Goal: Task Accomplishment & Management: Use online tool/utility

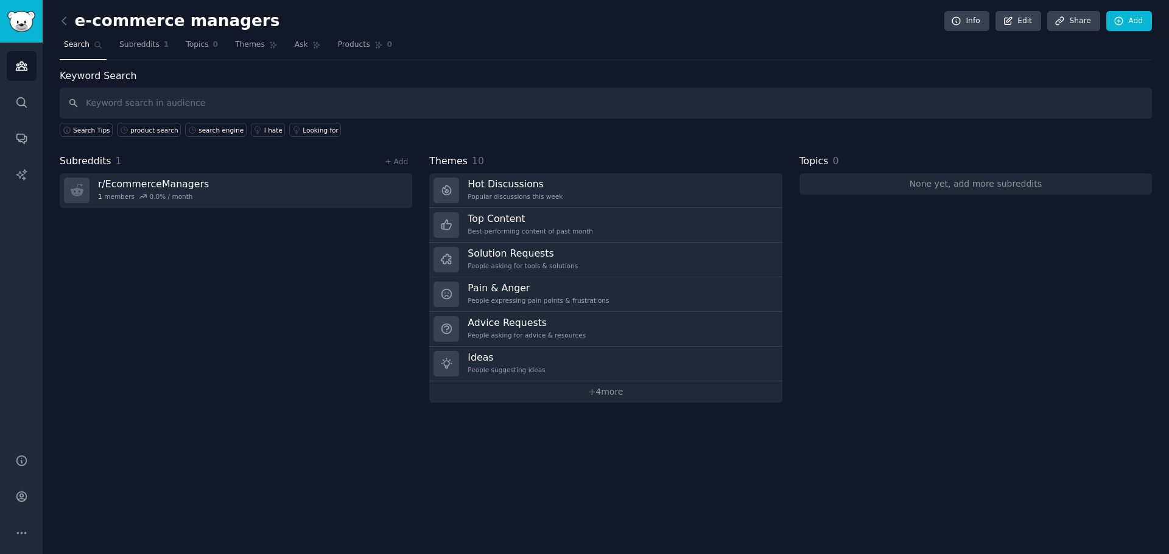
click at [147, 95] on input "text" at bounding box center [606, 103] width 1092 height 31
type input "[PERSON_NAME]'s Box"
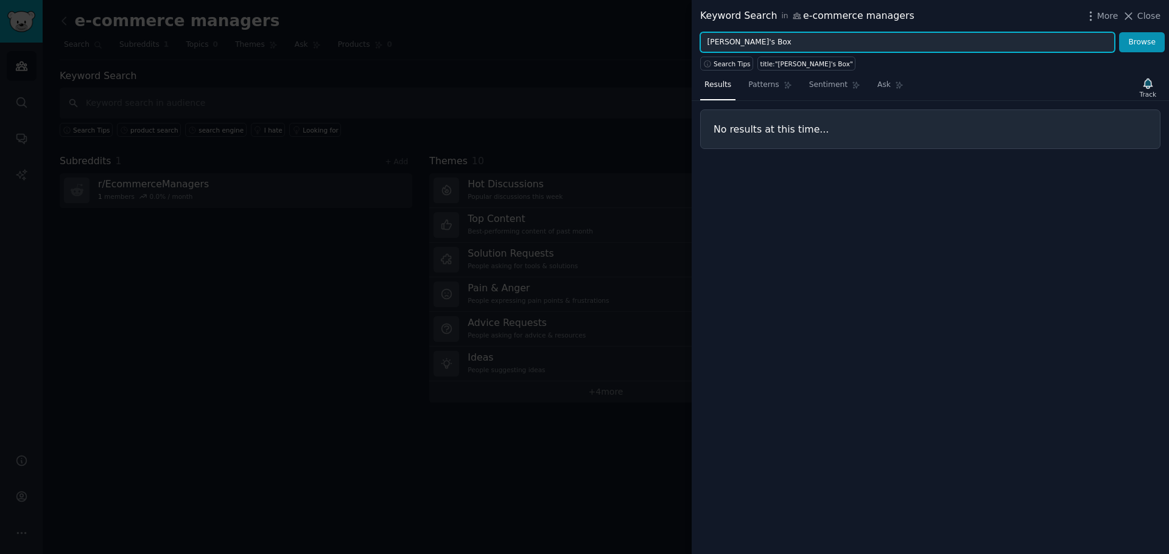
drag, startPoint x: 775, startPoint y: 42, endPoint x: 600, endPoint y: 42, distance: 175.3
click at [603, 42] on div "Keyword Search in e-commerce managers More Close [PERSON_NAME]'s Box Browse Sea…" at bounding box center [584, 277] width 1169 height 554
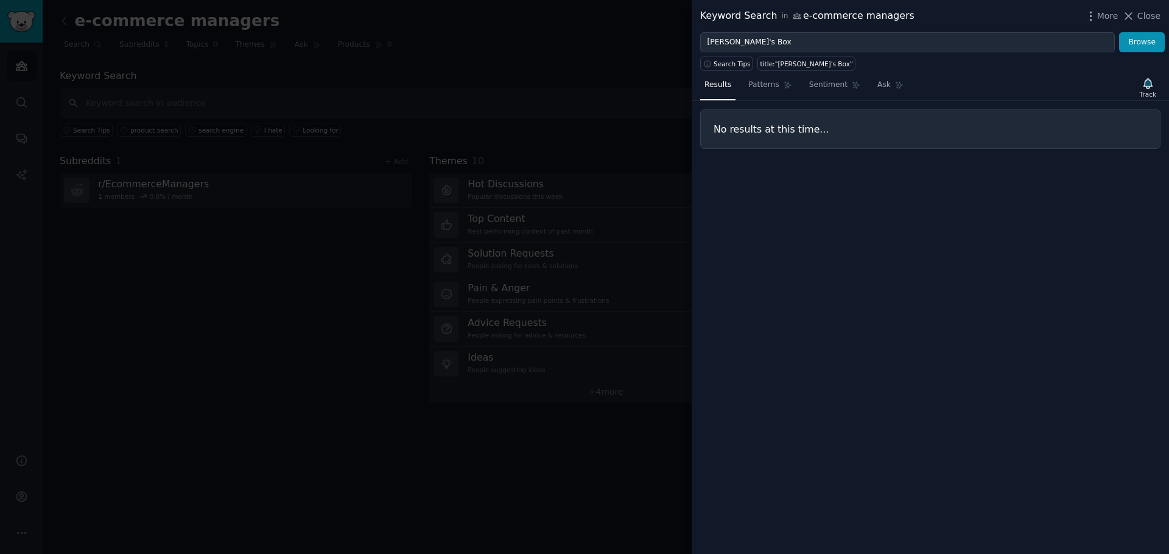
drag, startPoint x: 592, startPoint y: 43, endPoint x: 576, endPoint y: 47, distance: 16.6
click at [576, 47] on div at bounding box center [584, 277] width 1169 height 554
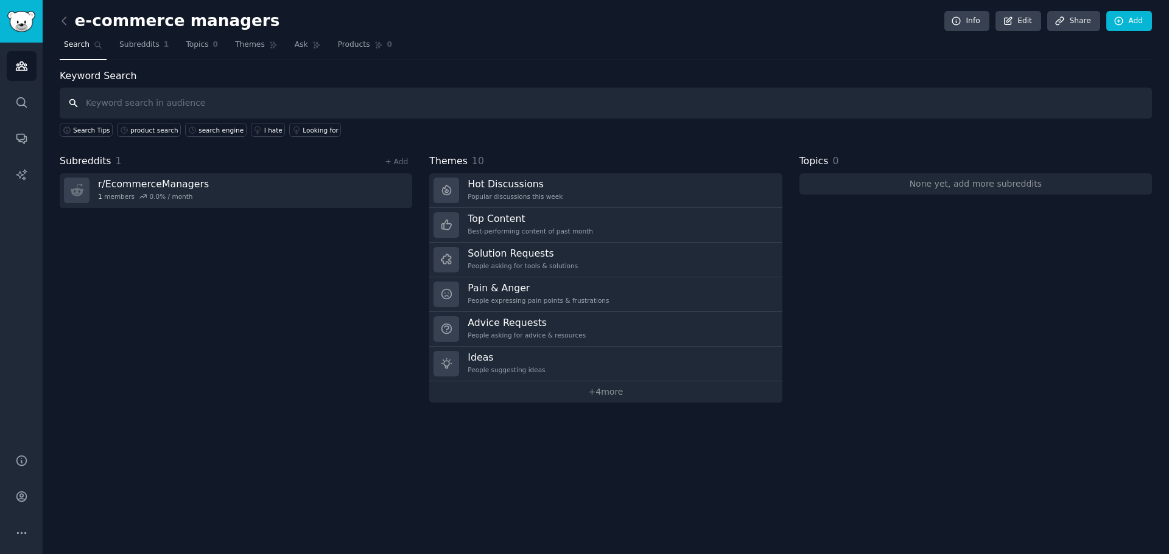
click at [210, 105] on input "text" at bounding box center [606, 103] width 1092 height 31
click at [65, 24] on icon at bounding box center [64, 21] width 13 height 13
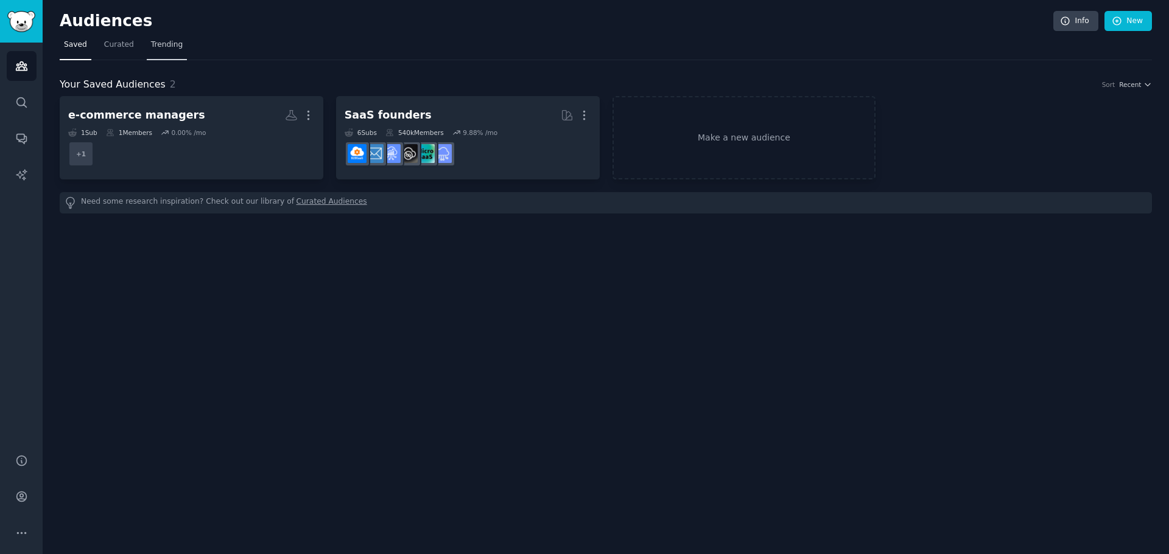
click at [158, 44] on span "Trending" at bounding box center [167, 45] width 32 height 11
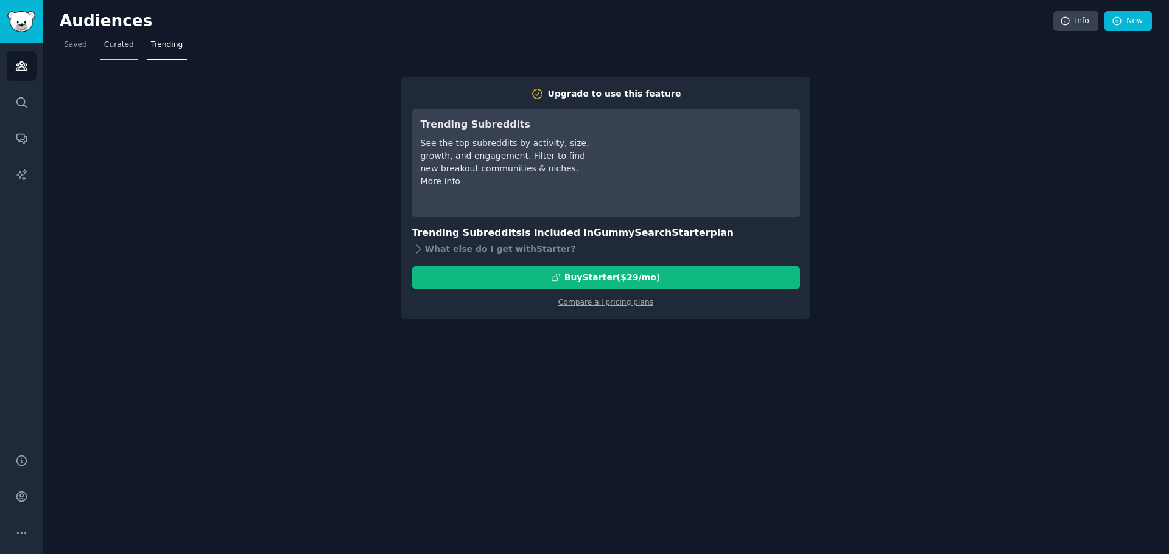
click at [107, 44] on span "Curated" at bounding box center [119, 45] width 30 height 11
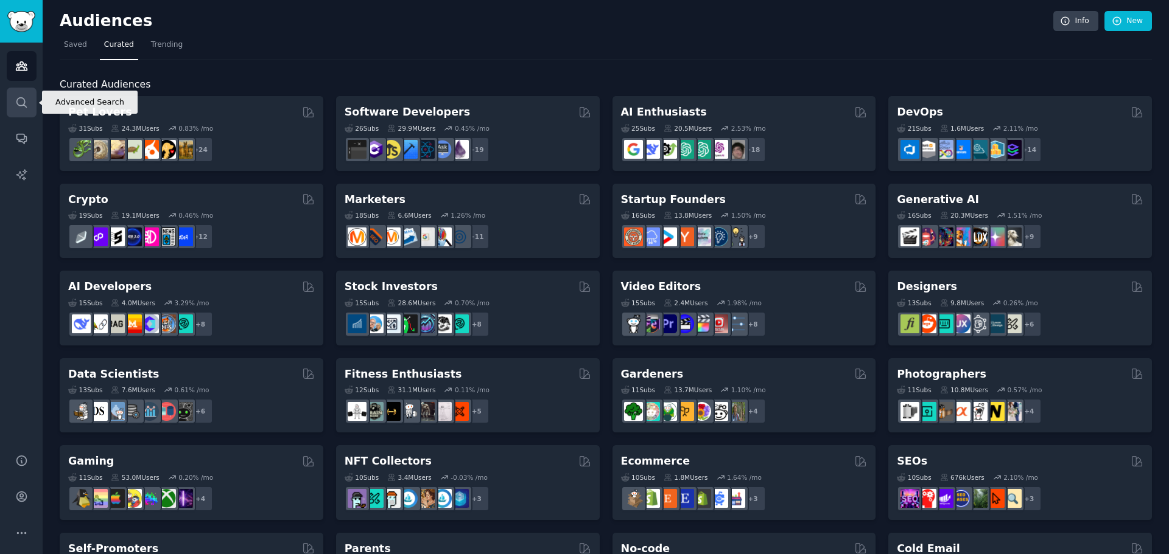
click at [20, 102] on icon "Sidebar" at bounding box center [21, 102] width 13 height 13
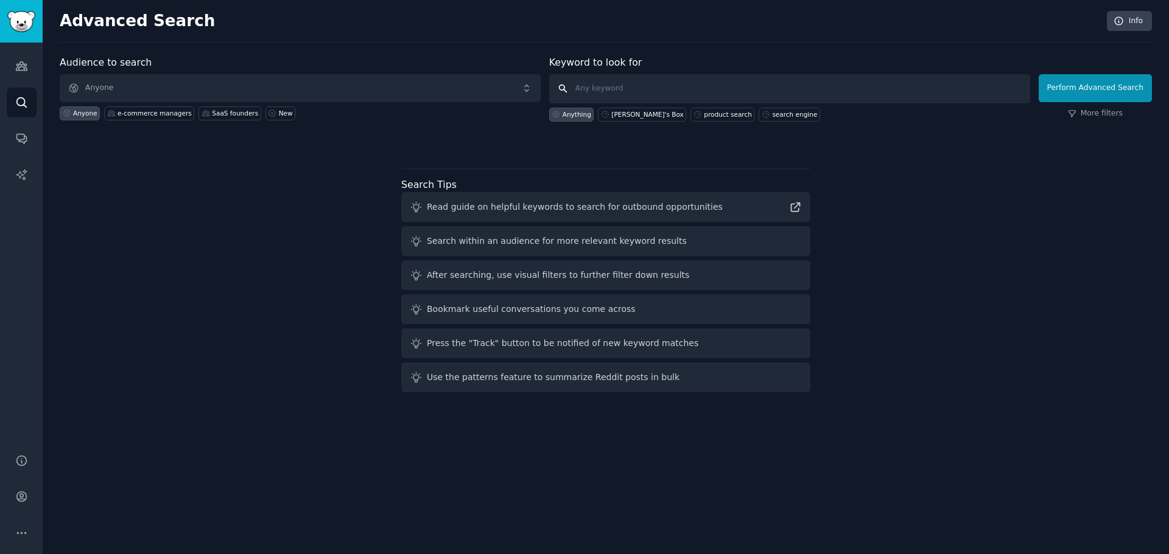
click at [723, 89] on input "text" at bounding box center [789, 88] width 481 height 29
paste input "speciality search engine"
type input "speciality search engine"
click at [1115, 85] on button "Perform Advanced Search" at bounding box center [1094, 88] width 113 height 28
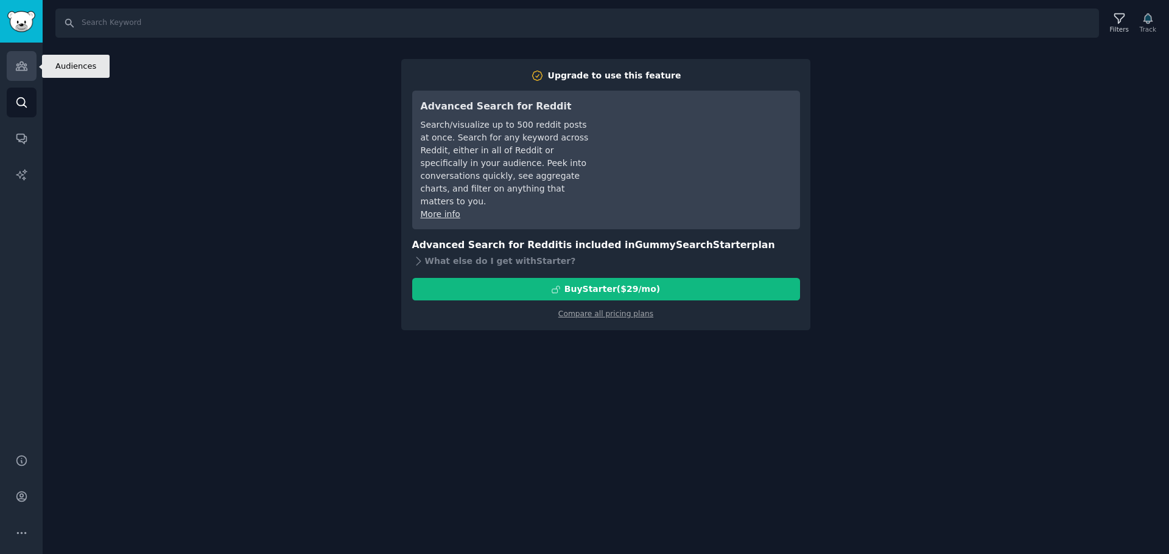
click at [29, 59] on link "Audiences" at bounding box center [22, 66] width 30 height 30
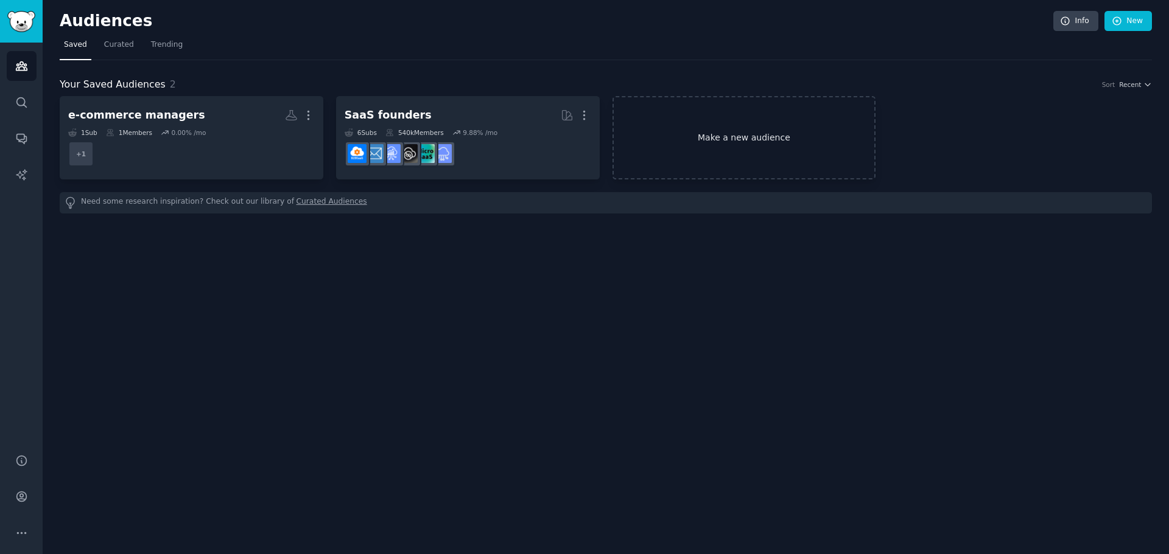
click at [744, 134] on link "Make a new audience" at bounding box center [744, 137] width 264 height 83
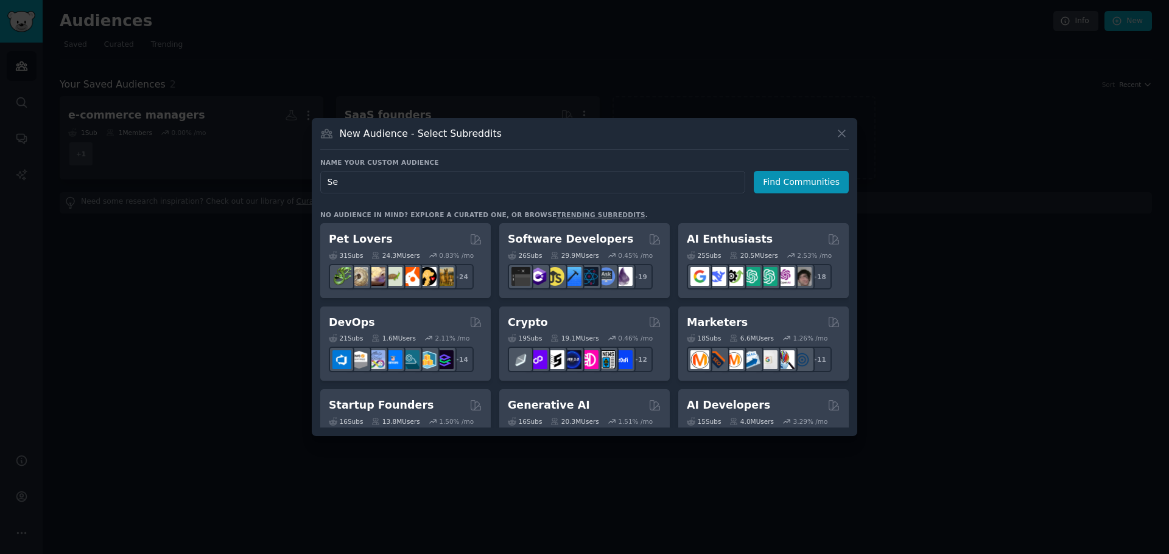
type input "S"
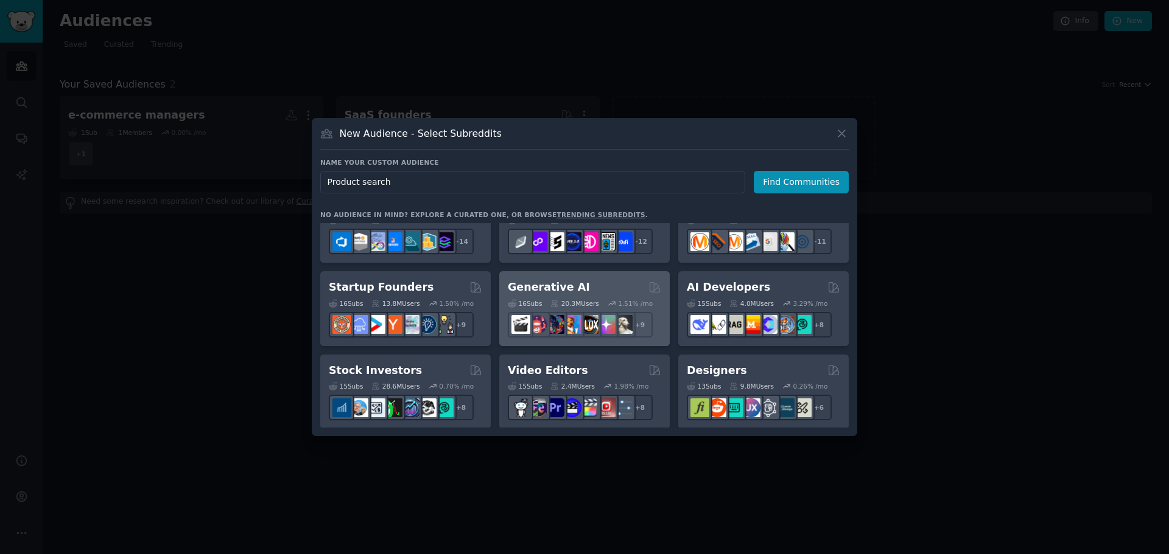
scroll to position [122, 0]
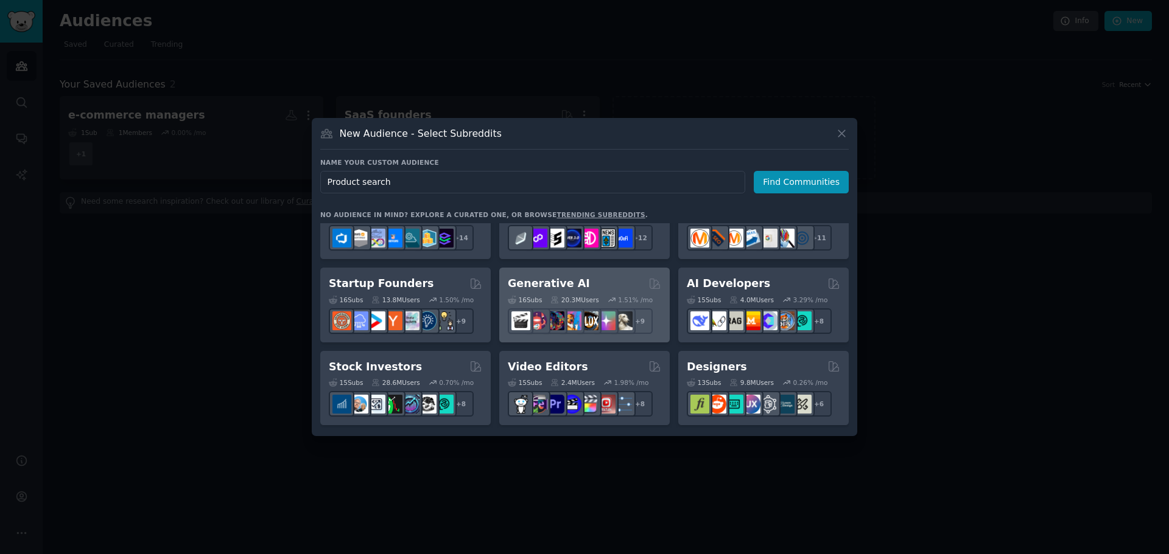
type input "Product search"
click at [550, 284] on h2 "Generative AI" at bounding box center [549, 283] width 82 height 15
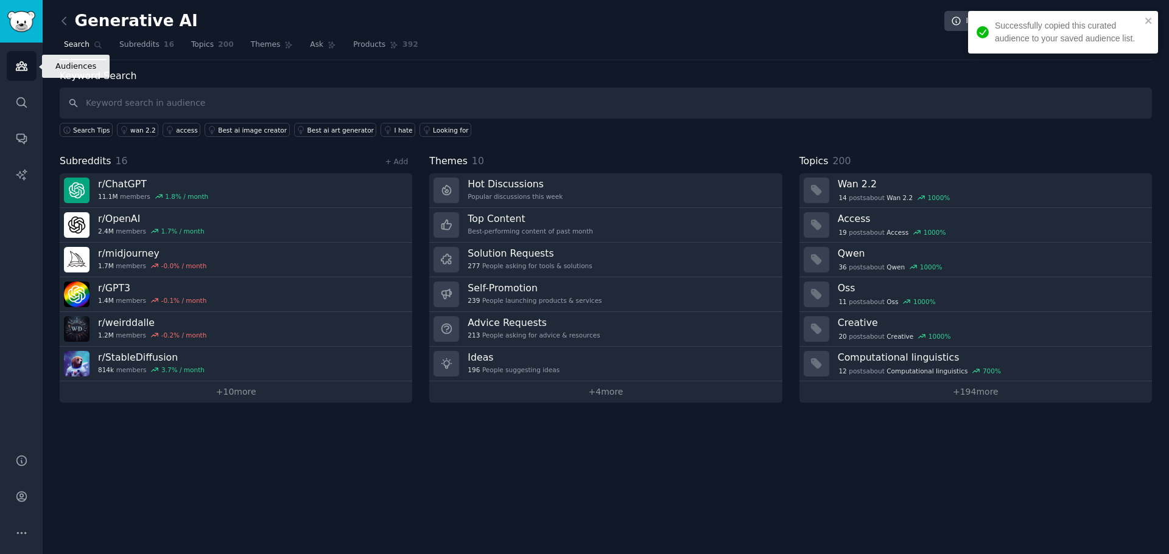
click at [25, 71] on icon "Sidebar" at bounding box center [21, 66] width 11 height 9
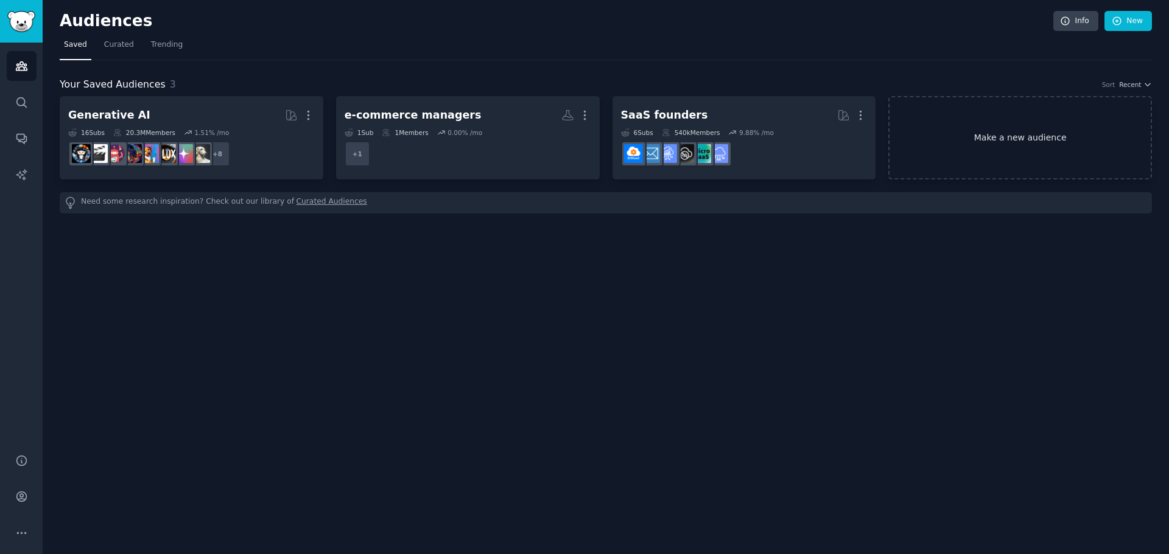
click at [1007, 138] on link "Make a new audience" at bounding box center [1020, 137] width 264 height 83
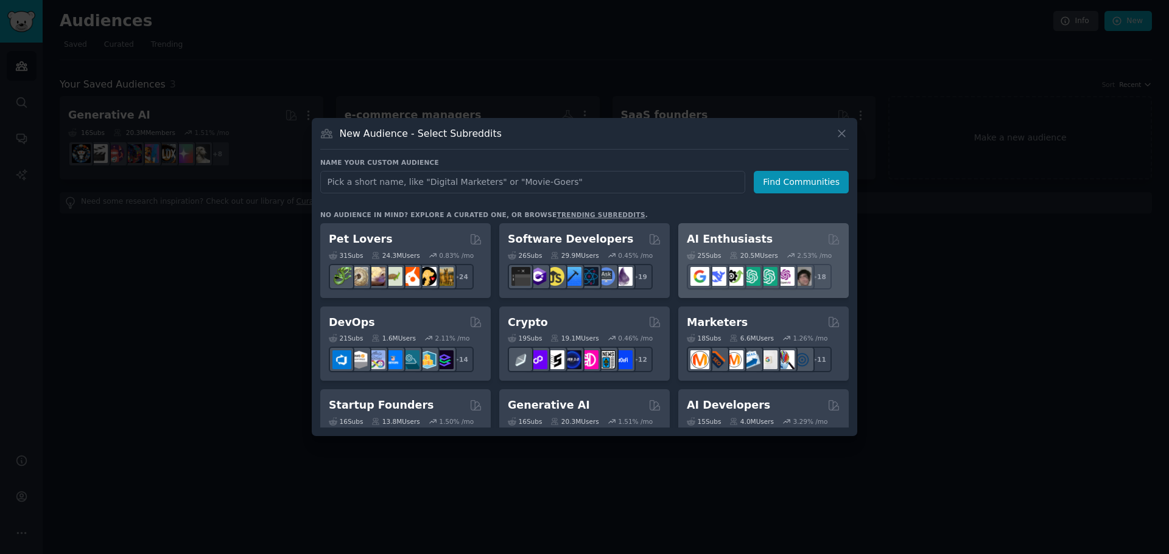
click at [780, 237] on div "AI Enthusiasts" at bounding box center [763, 239] width 153 height 15
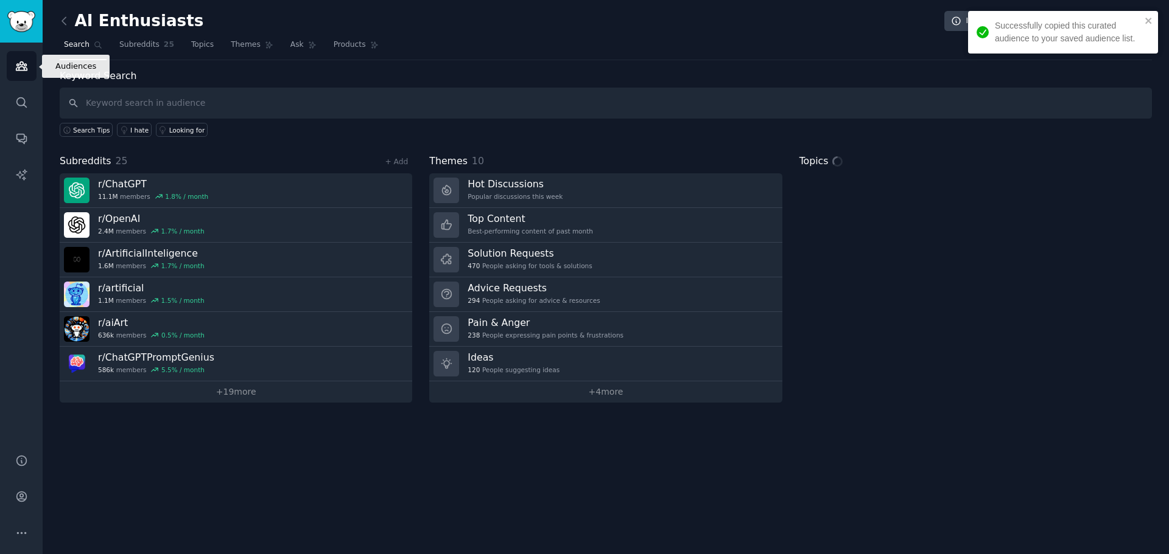
click at [18, 66] on icon "Sidebar" at bounding box center [21, 66] width 11 height 9
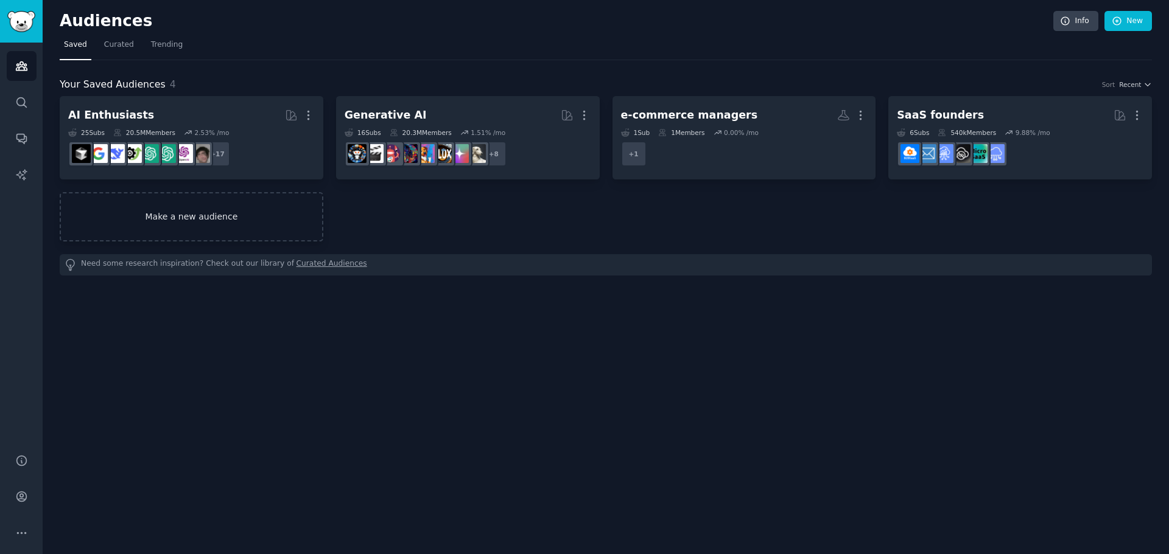
click at [235, 205] on link "Make a new audience" at bounding box center [192, 216] width 264 height 49
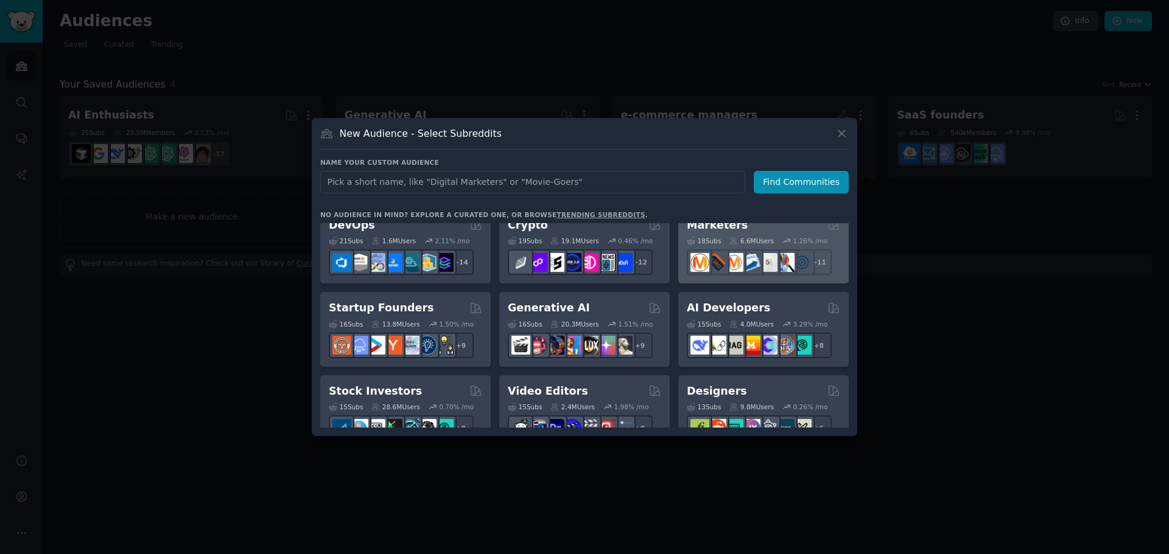
scroll to position [61, 0]
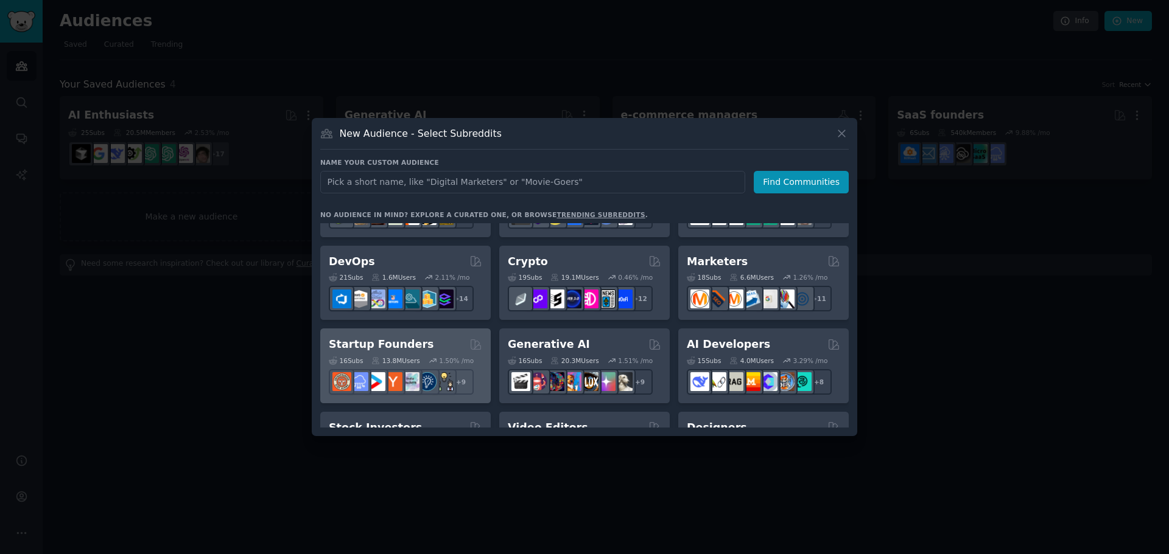
click at [362, 349] on h2 "Startup Founders" at bounding box center [381, 344] width 105 height 15
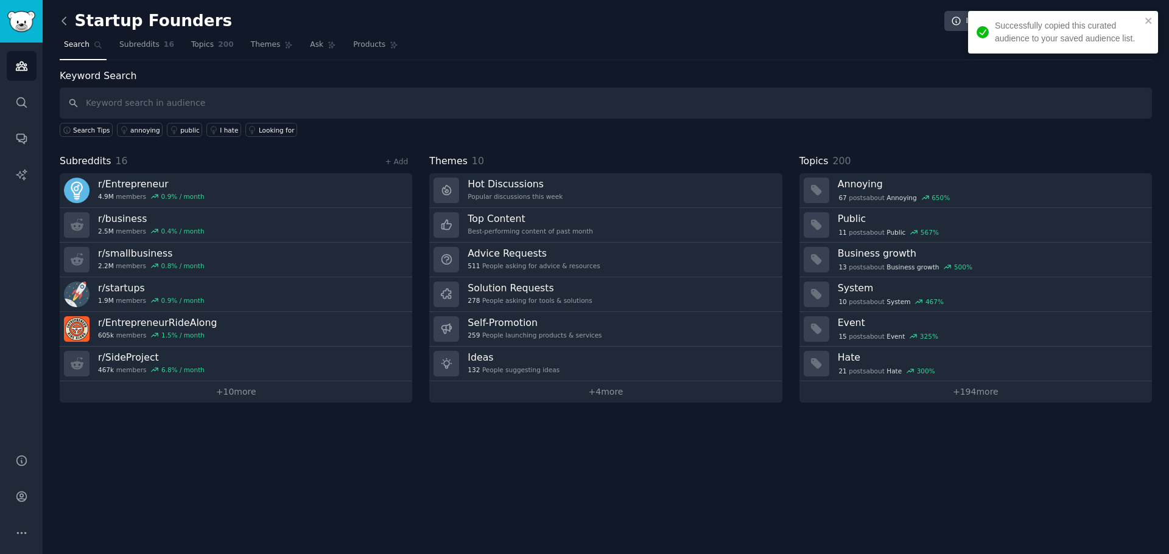
click at [67, 21] on icon at bounding box center [64, 21] width 13 height 13
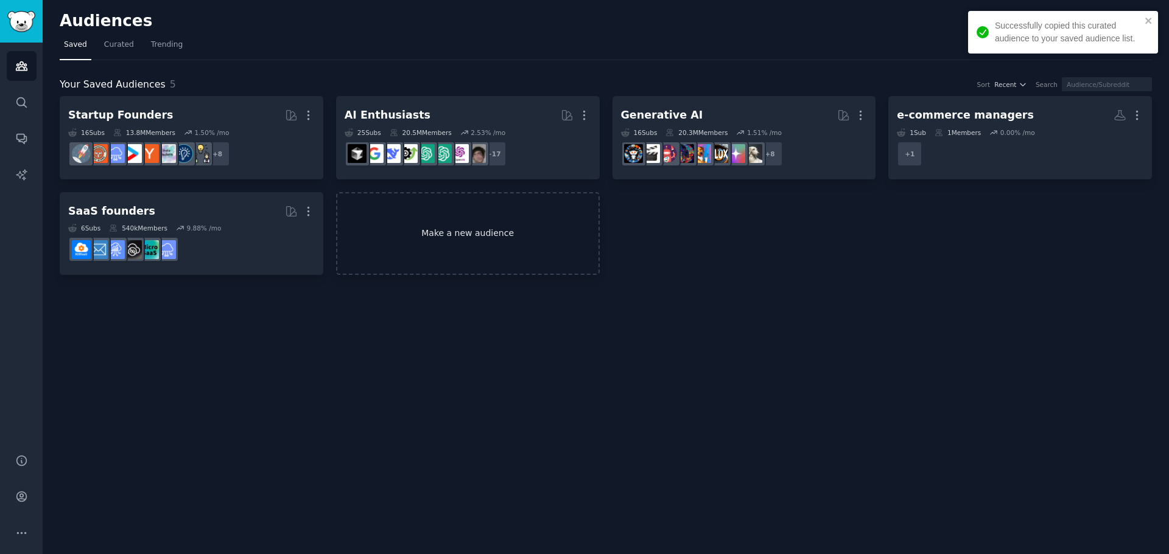
click at [485, 217] on link "Make a new audience" at bounding box center [468, 233] width 264 height 83
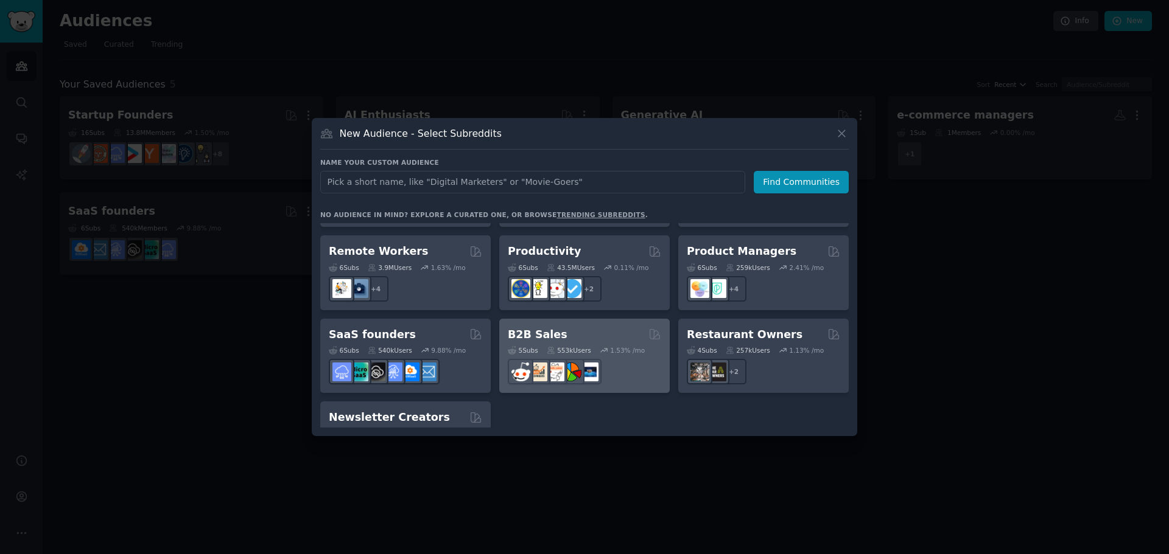
scroll to position [889, 0]
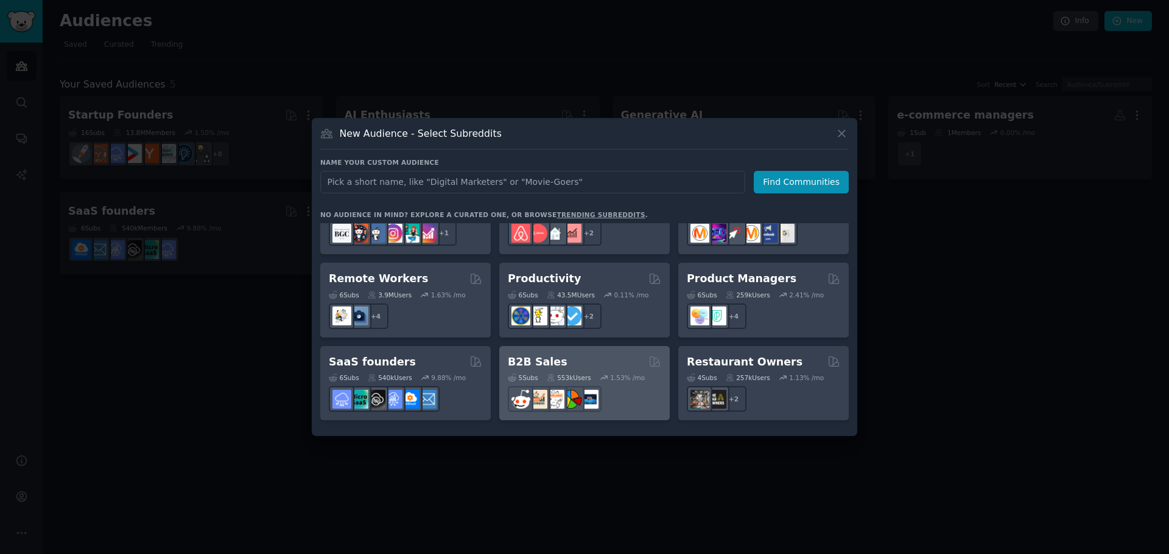
click at [581, 374] on div "553k Users" at bounding box center [569, 378] width 44 height 9
